Goal: Task Accomplishment & Management: Use online tool/utility

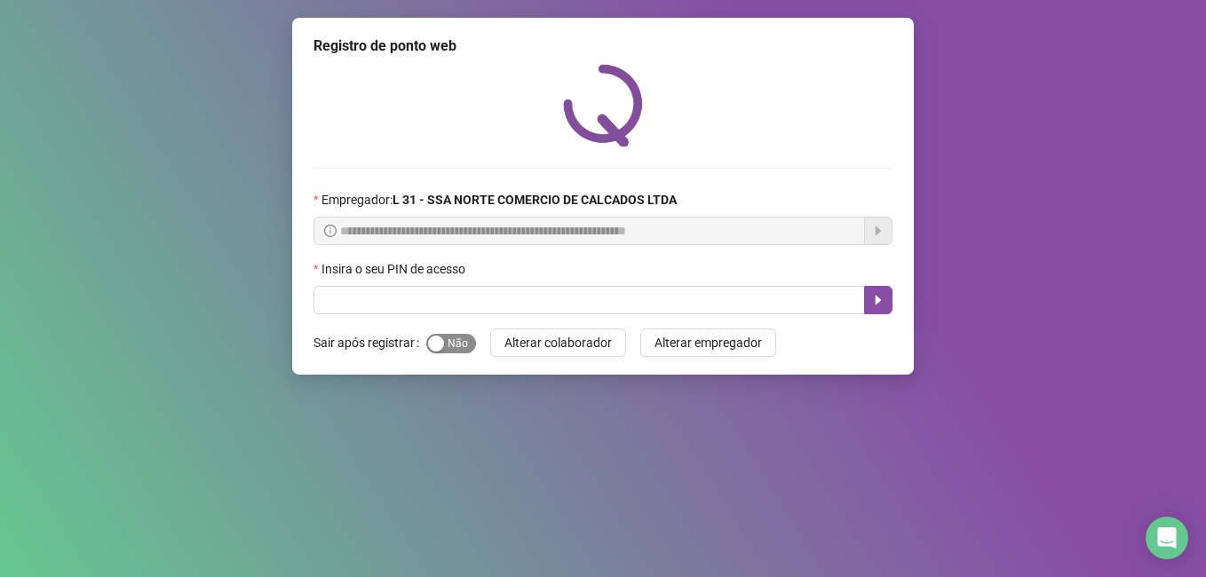
click at [442, 341] on span "Sim Não" at bounding box center [451, 344] width 50 height 20
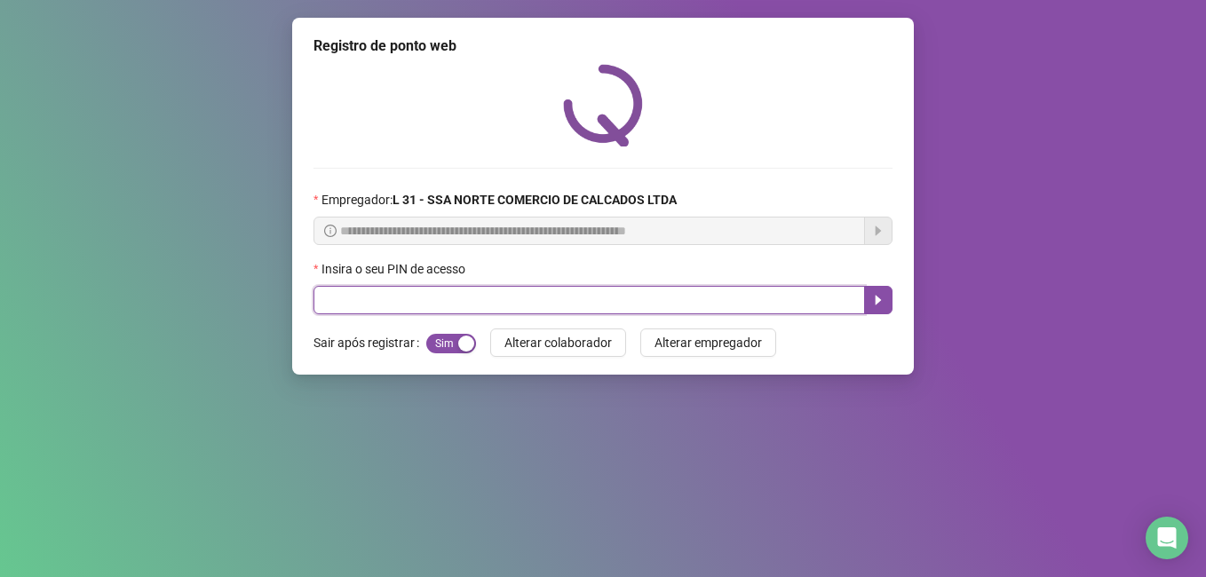
click at [448, 299] on input "text" at bounding box center [588, 300] width 551 height 28
type input "*****"
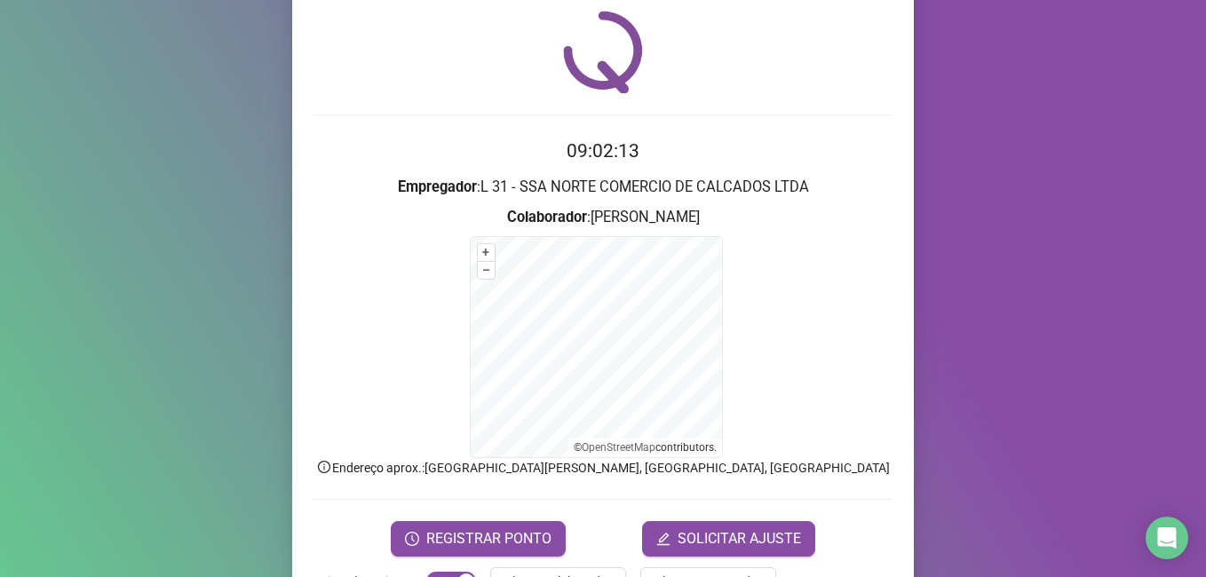
scroll to position [111, 0]
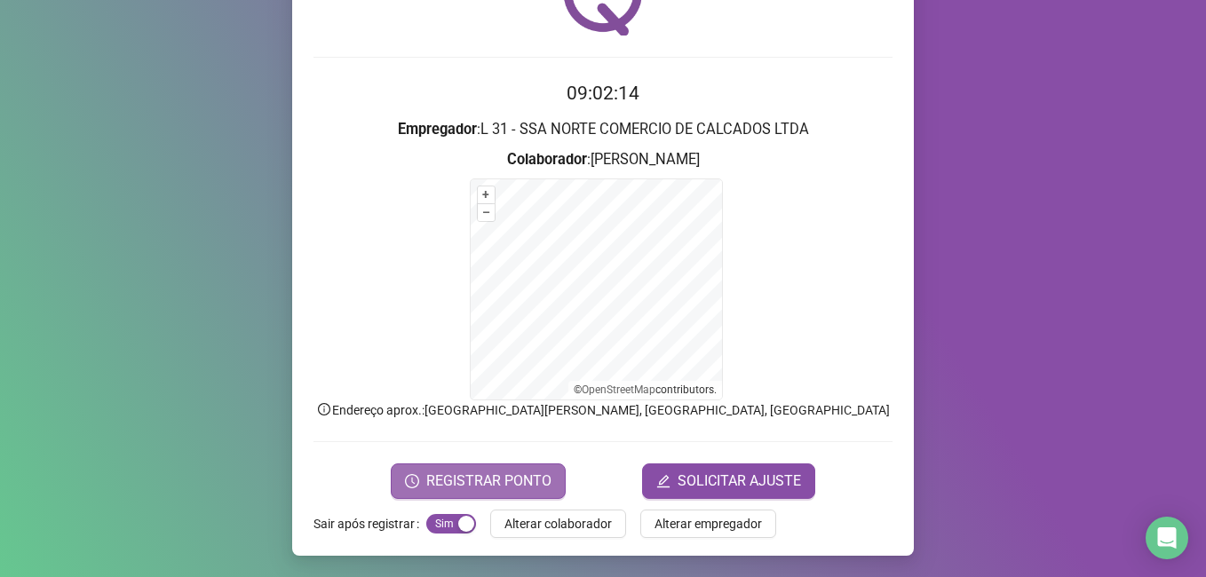
click at [480, 477] on span "REGISTRAR PONTO" at bounding box center [488, 481] width 125 height 21
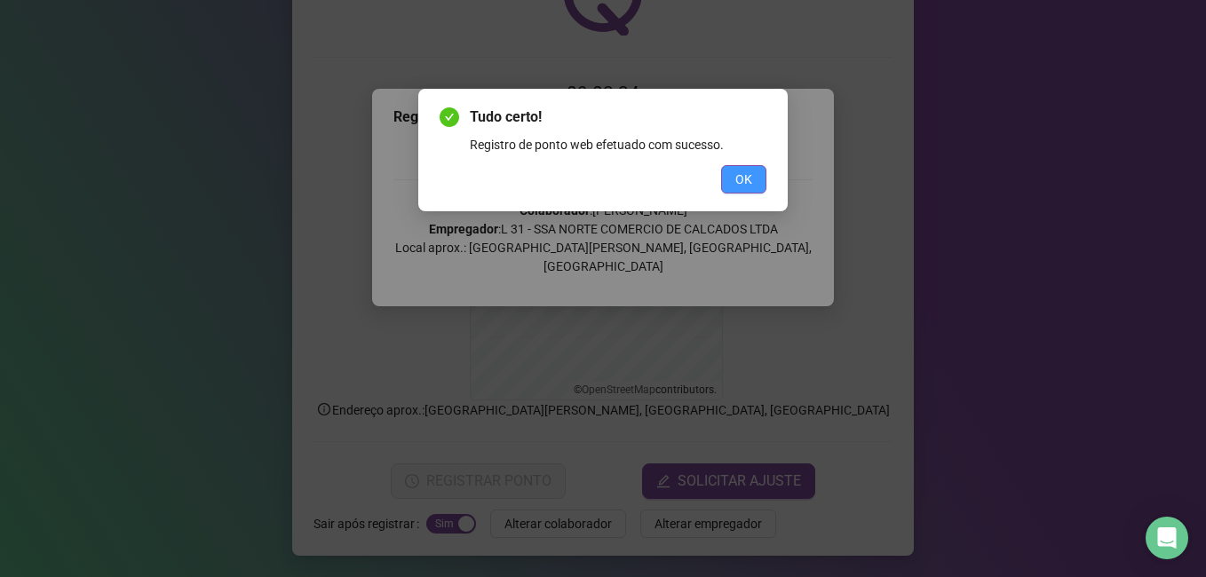
click at [747, 183] on span "OK" at bounding box center [743, 180] width 17 height 20
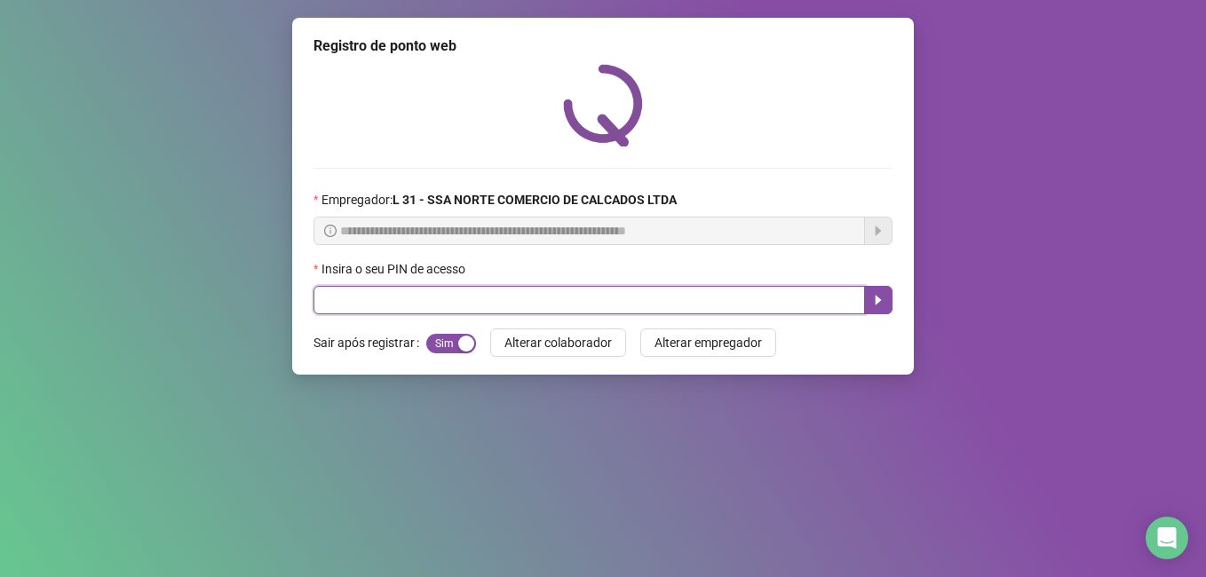
click at [461, 303] on input "text" at bounding box center [588, 300] width 551 height 28
type input "*****"
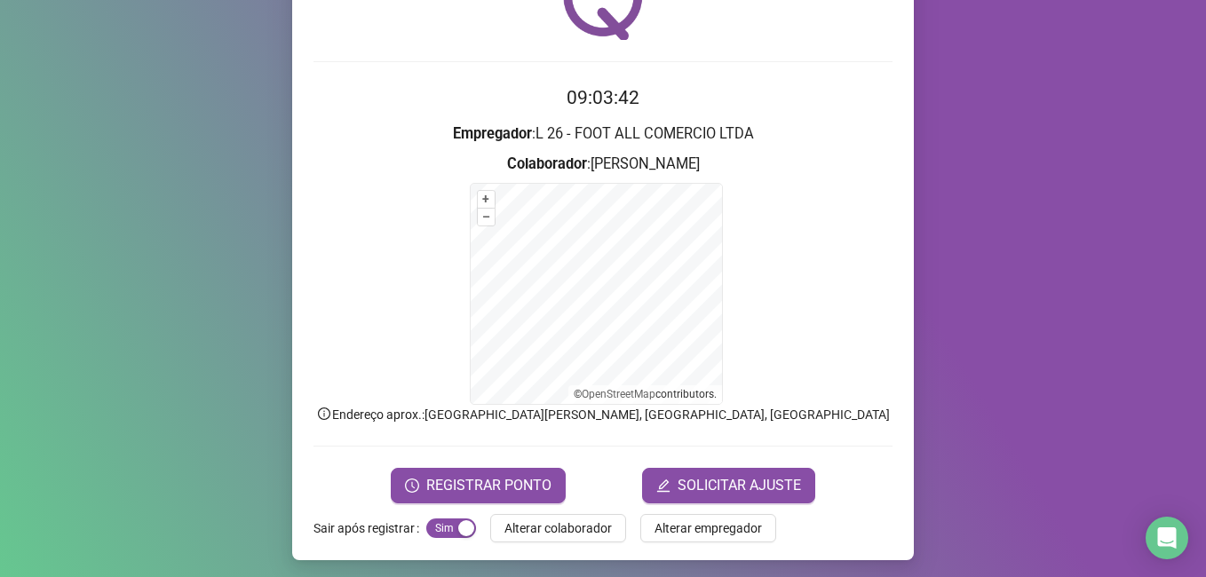
scroll to position [111, 0]
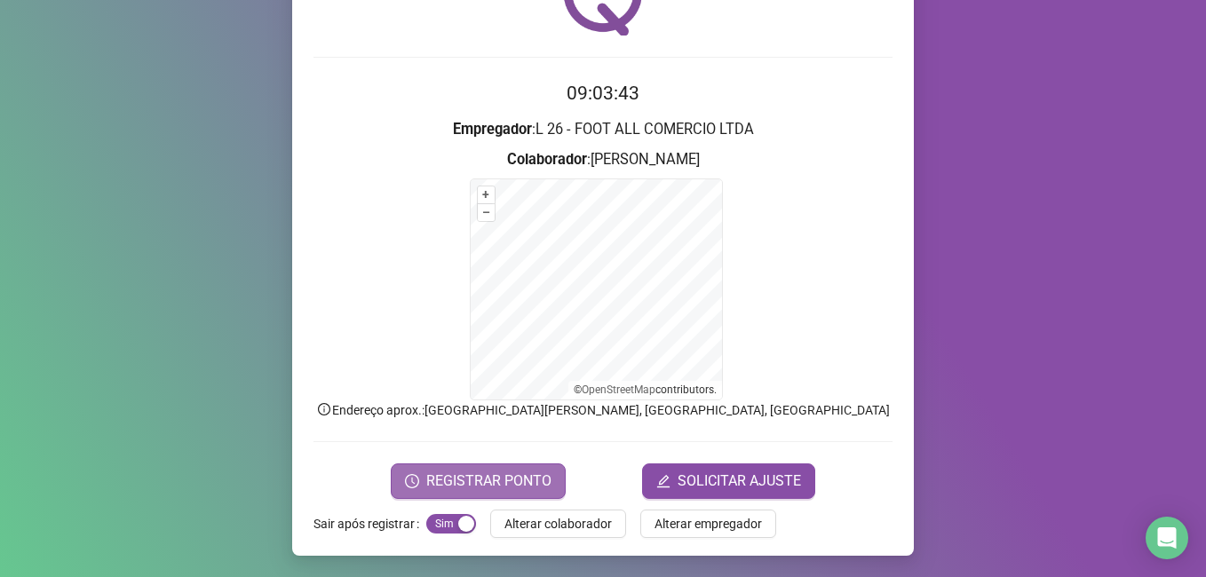
click at [463, 490] on span "REGISTRAR PONTO" at bounding box center [488, 481] width 125 height 21
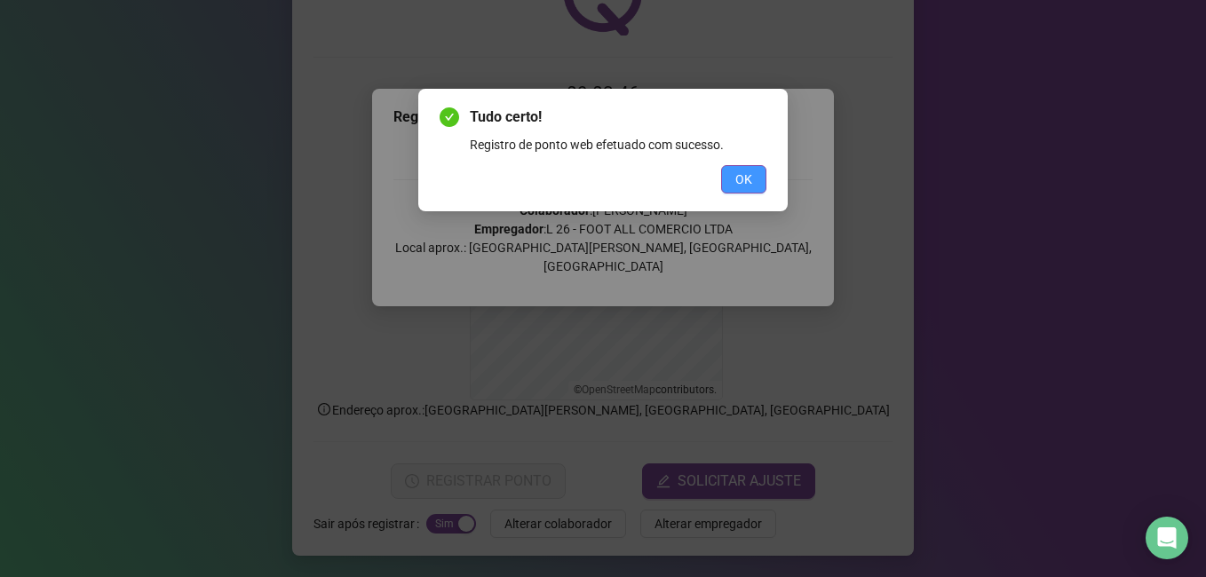
click at [737, 175] on span "OK" at bounding box center [743, 180] width 17 height 20
